Goal: Information Seeking & Learning: Learn about a topic

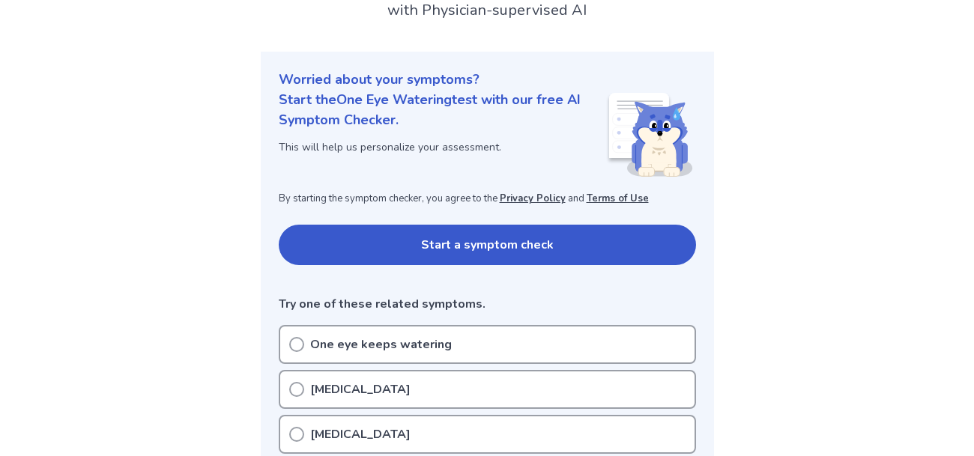
click at [399, 243] on button "Start a symptom check" at bounding box center [487, 245] width 417 height 40
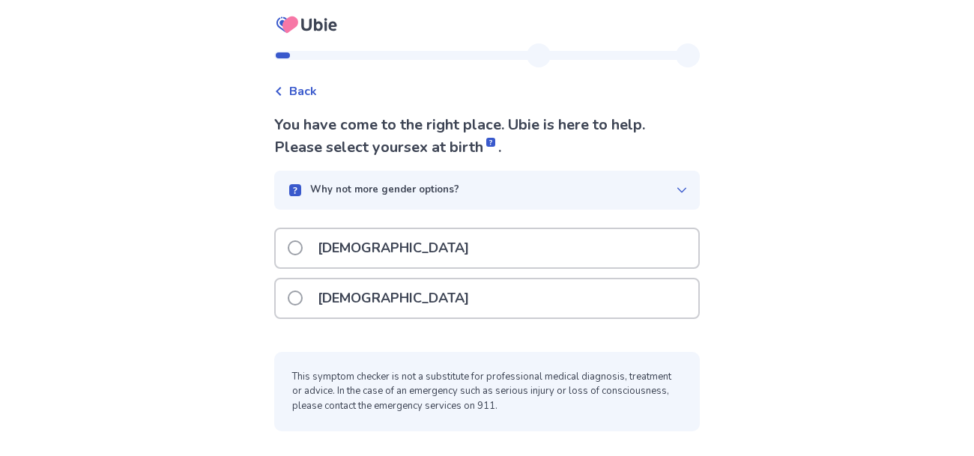
click at [397, 245] on div "[DEMOGRAPHIC_DATA]" at bounding box center [487, 248] width 422 height 38
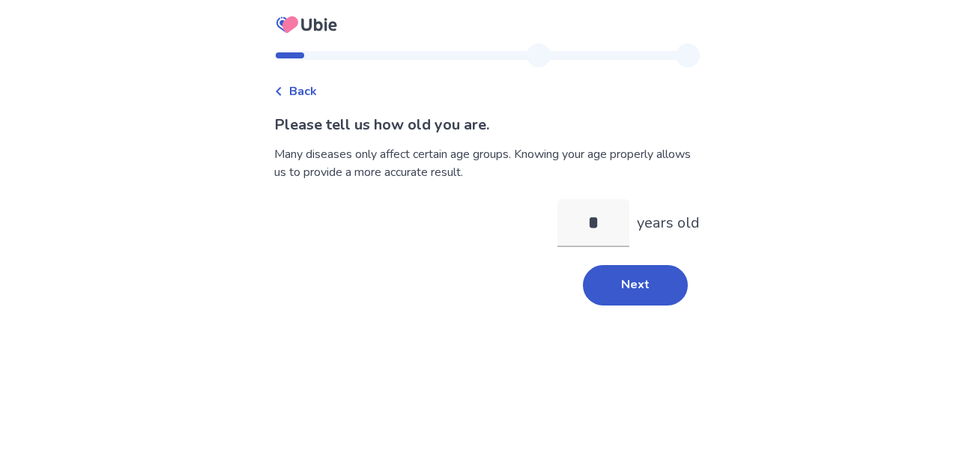
type input "**"
click at [598, 299] on button "Next" at bounding box center [635, 285] width 105 height 40
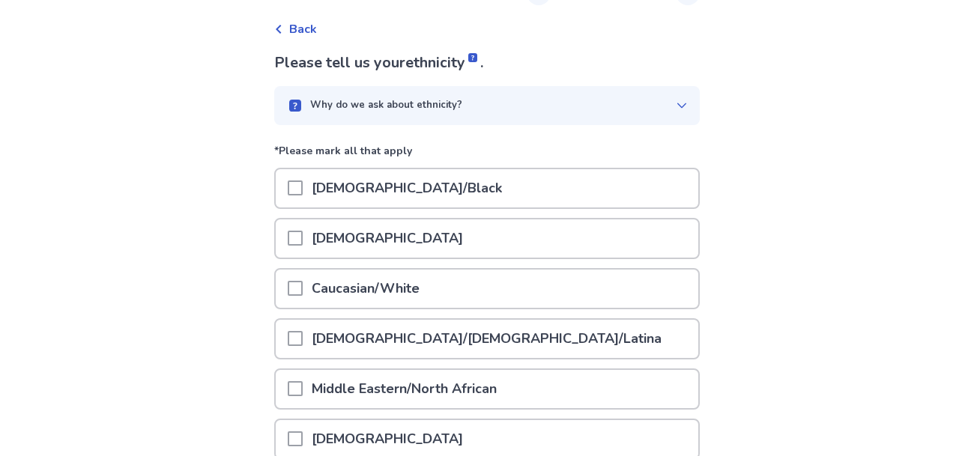
scroll to position [64, 0]
click at [378, 242] on div "Asian" at bounding box center [487, 237] width 422 height 38
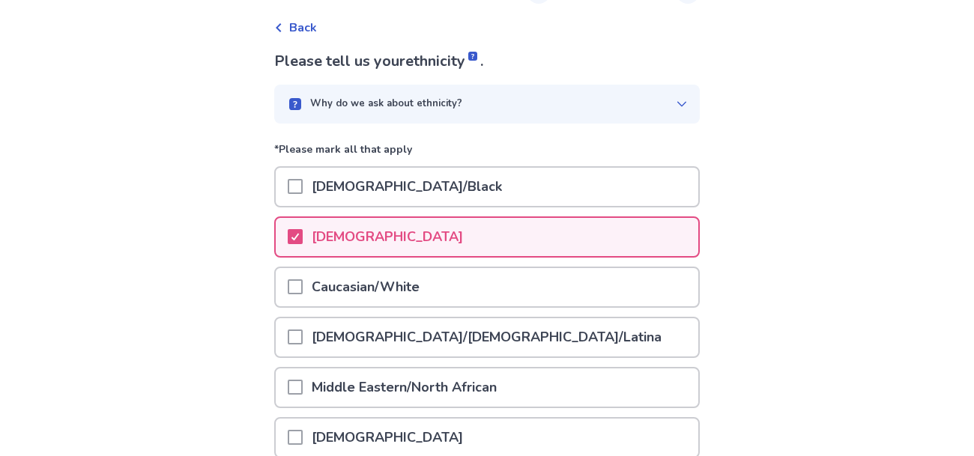
scroll to position [297, 0]
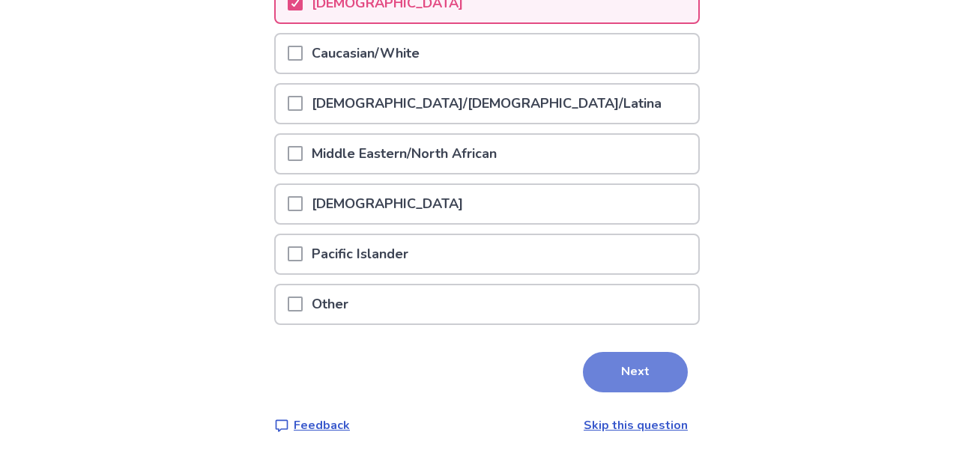
click at [614, 380] on button "Next" at bounding box center [635, 372] width 105 height 40
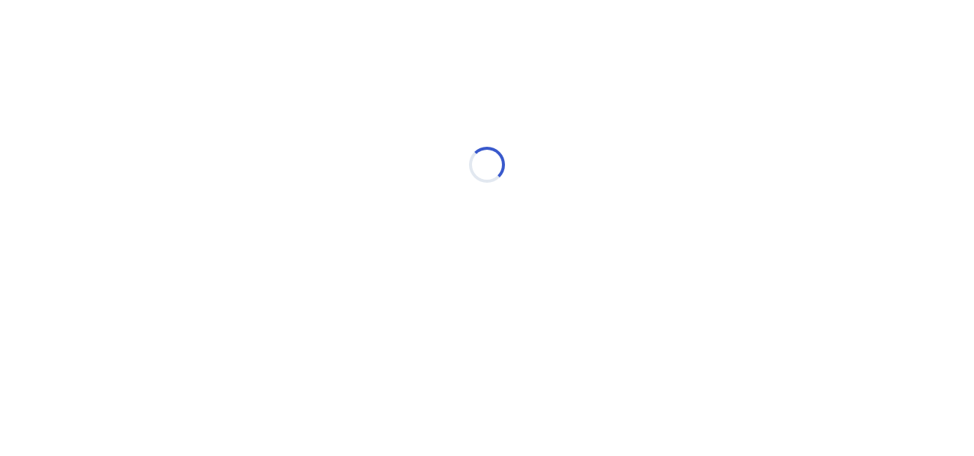
scroll to position [0, 0]
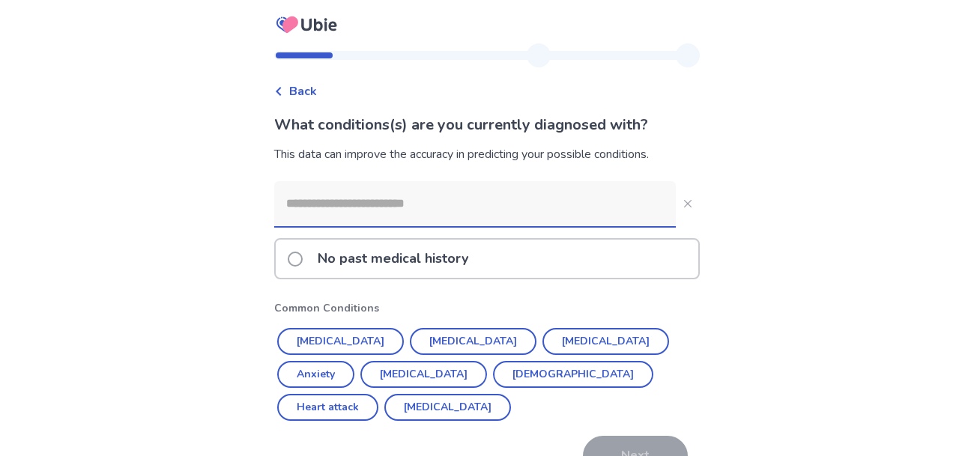
click at [423, 270] on p "No past medical history" at bounding box center [393, 259] width 169 height 38
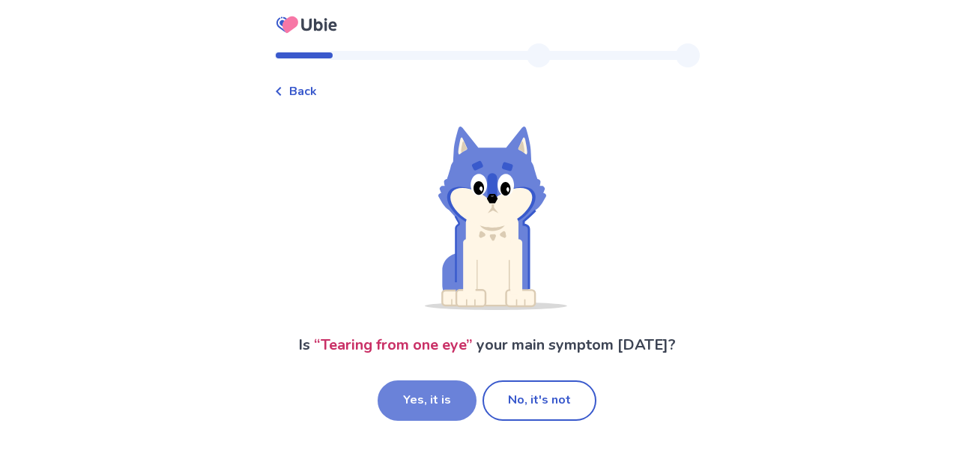
click at [448, 403] on button "Yes, it is" at bounding box center [426, 400] width 99 height 40
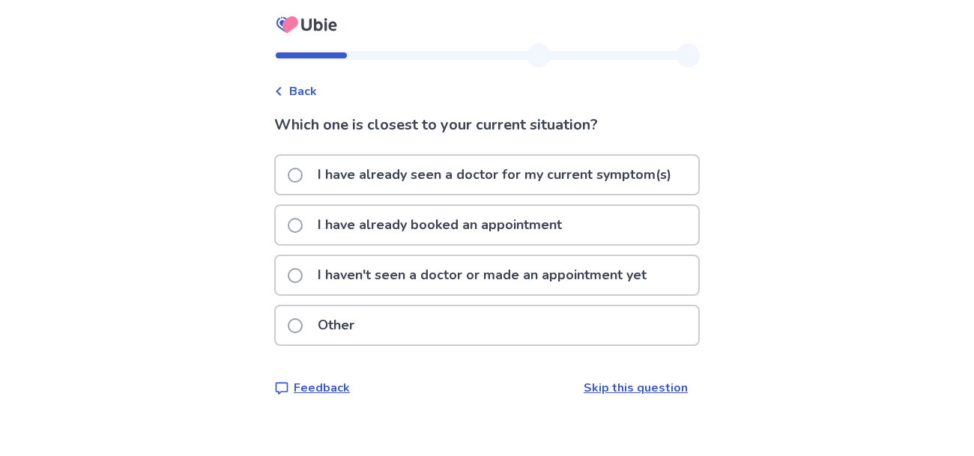
click at [420, 288] on p "I haven't seen a doctor or made an appointment yet" at bounding box center [482, 275] width 347 height 38
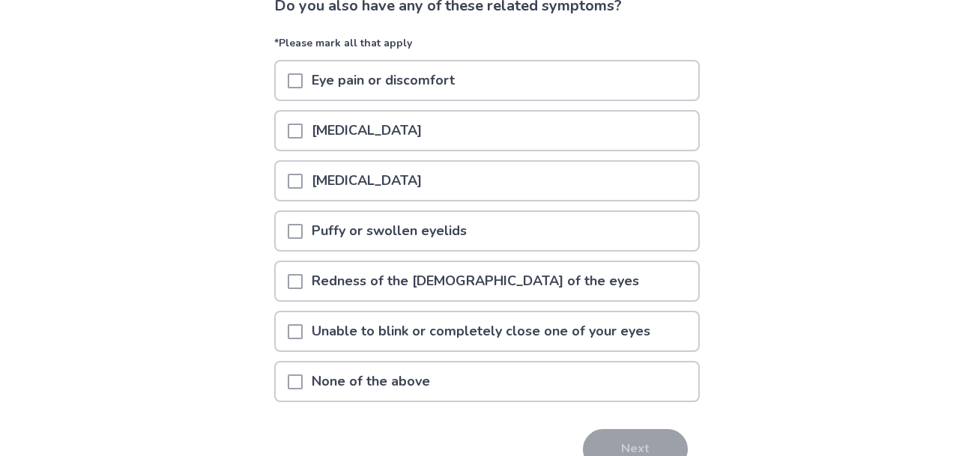
scroll to position [127, 0]
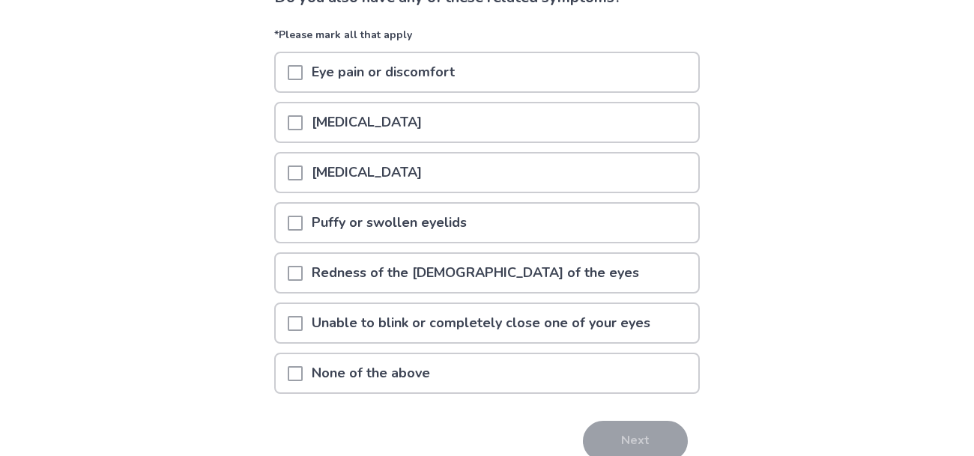
click at [411, 377] on p "None of the above" at bounding box center [371, 373] width 136 height 38
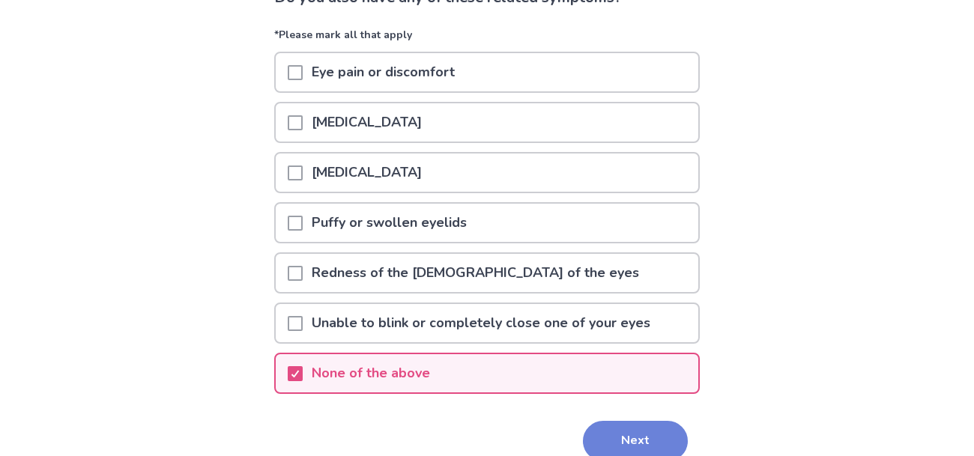
click at [592, 445] on button "Next" at bounding box center [635, 441] width 105 height 40
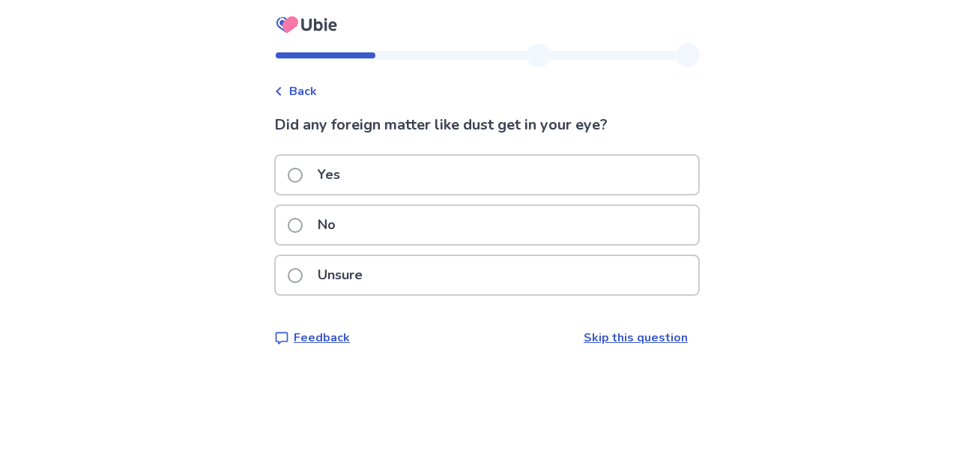
click at [384, 274] on div "Unsure" at bounding box center [487, 275] width 422 height 38
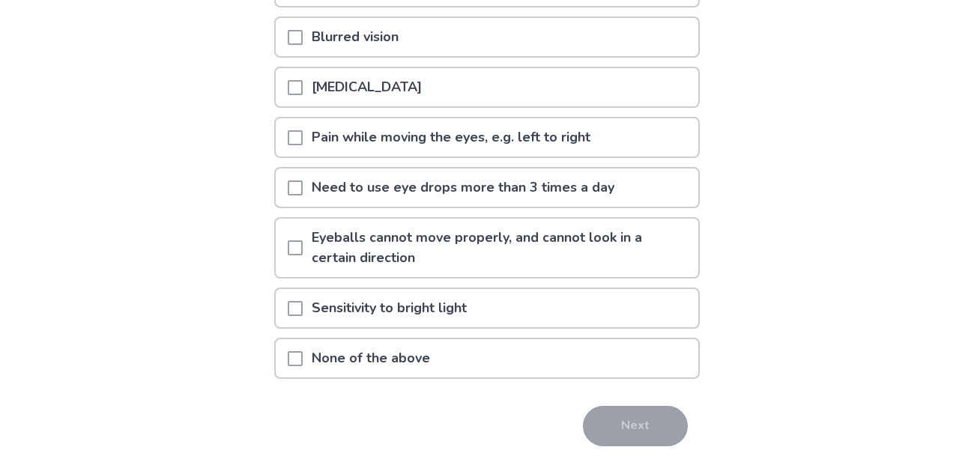
scroll to position [282, 0]
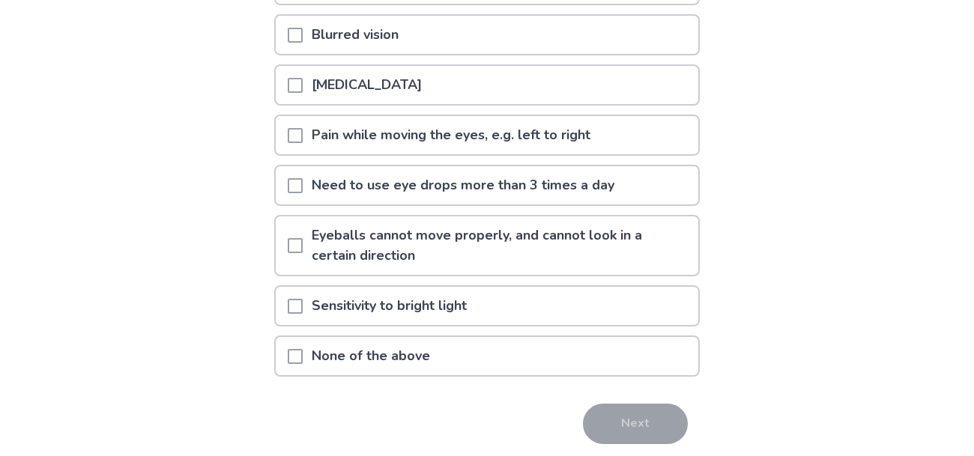
click at [478, 357] on div "None of the above" at bounding box center [487, 356] width 422 height 38
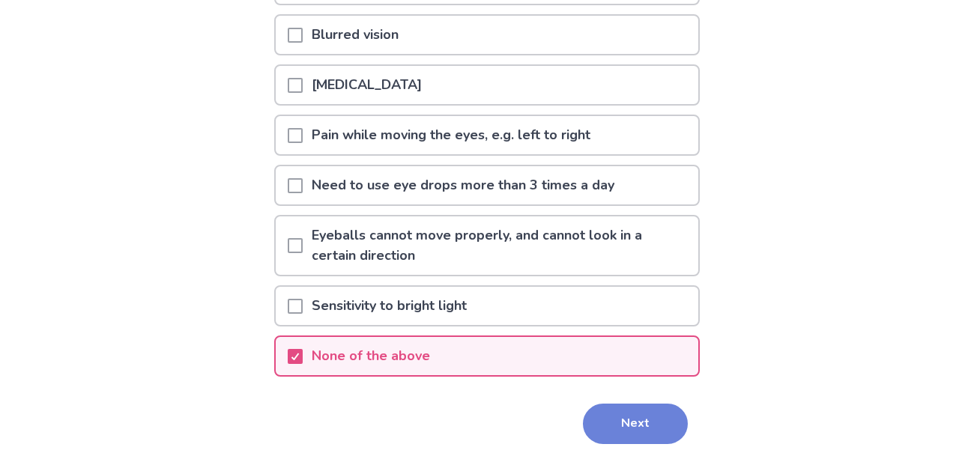
click at [606, 413] on button "Next" at bounding box center [635, 424] width 105 height 40
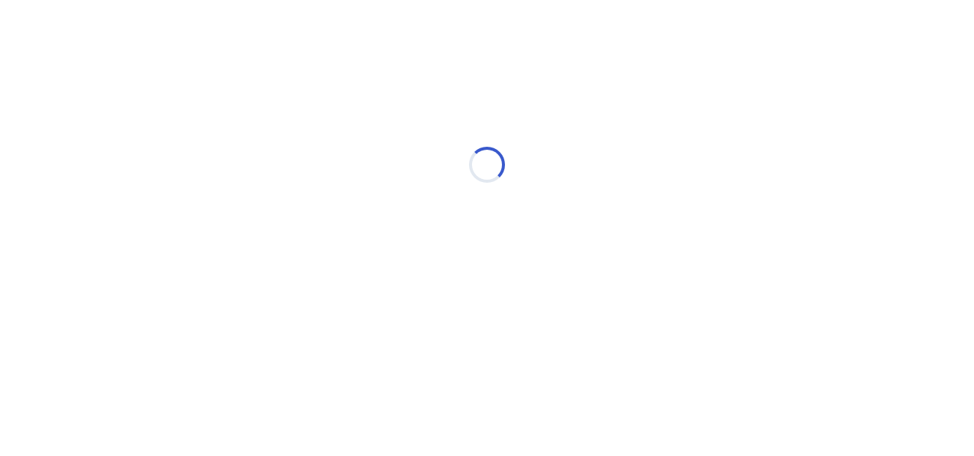
scroll to position [0, 0]
